Goal: Find specific page/section: Find specific page/section

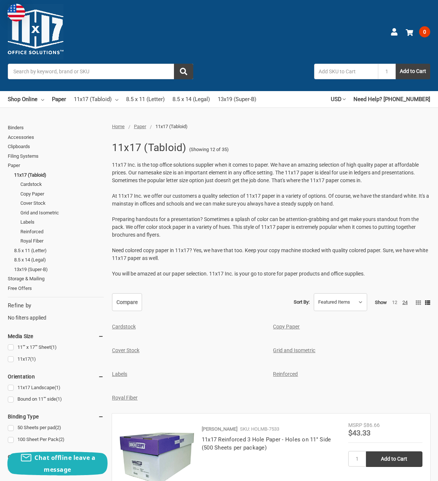
click at [125, 327] on link "Cardstock" at bounding box center [124, 327] width 24 height 6
click at [134, 351] on link "Cover Stock" at bounding box center [125, 350] width 27 height 6
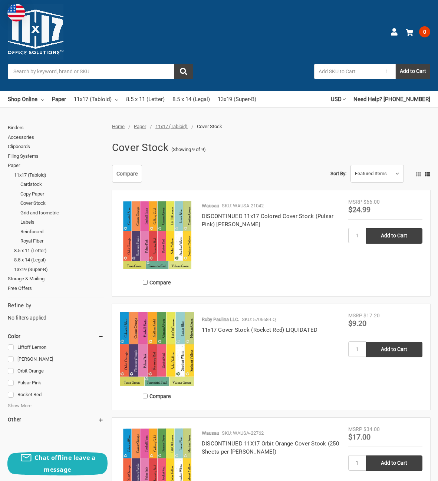
click at [46, 202] on link "Cover Stock" at bounding box center [61, 204] width 83 height 10
